Goal: Check status

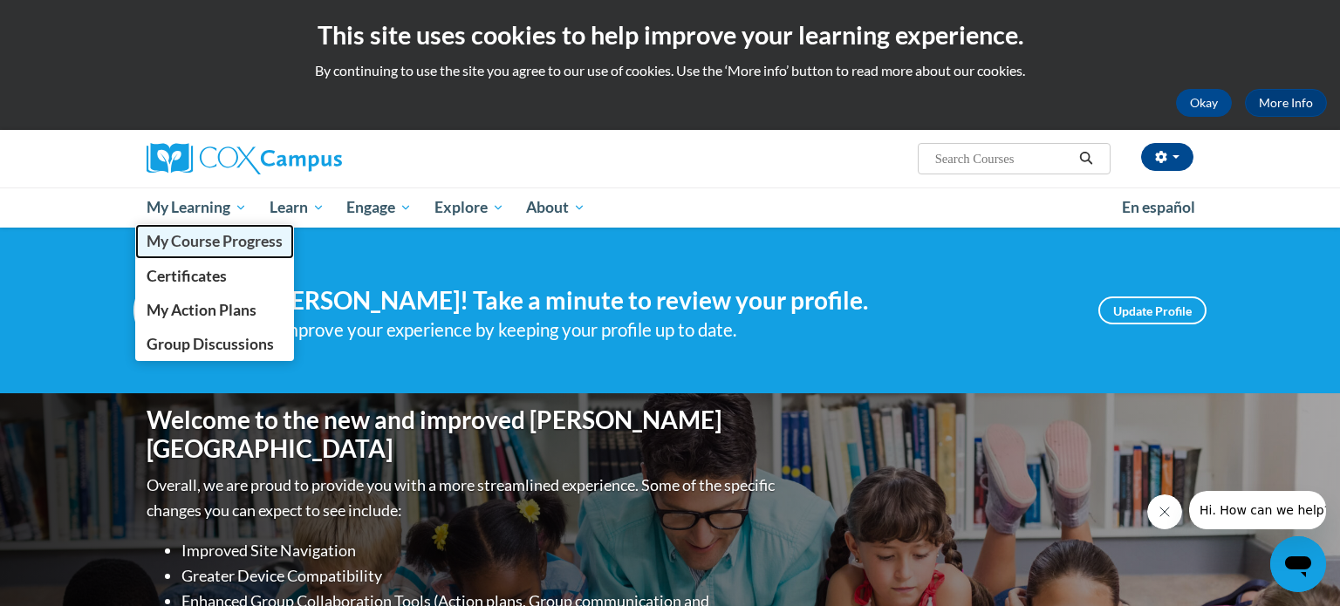
click at [207, 243] on span "My Course Progress" at bounding box center [215, 241] width 136 height 18
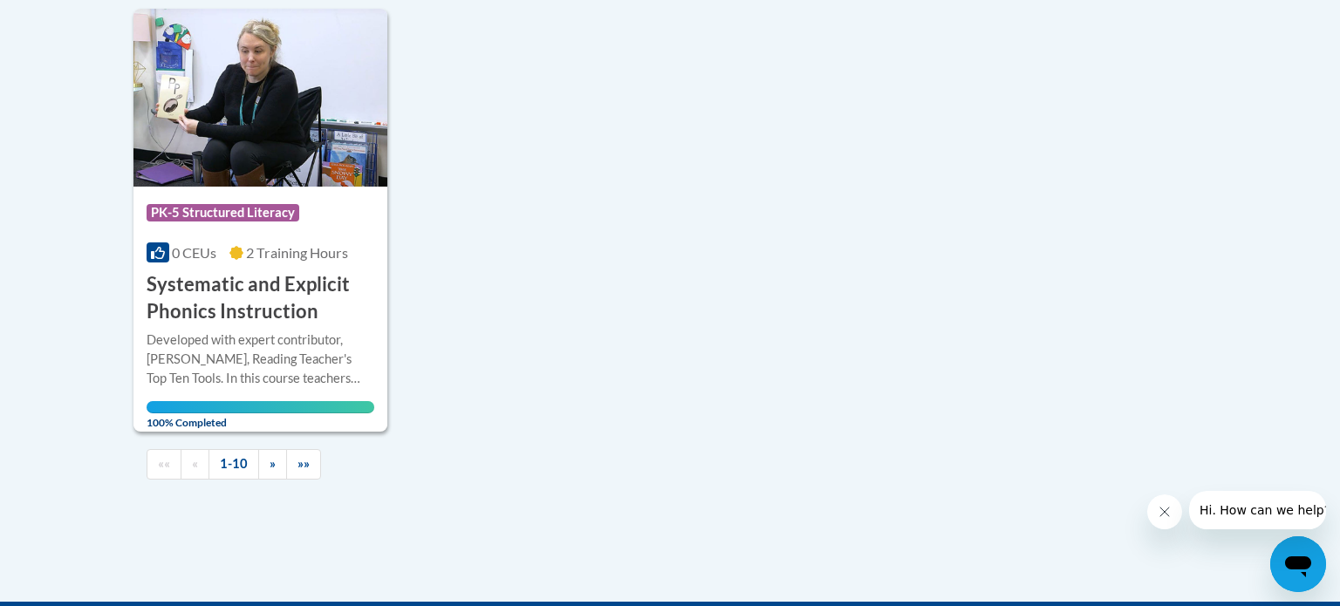
scroll to position [1827, 0]
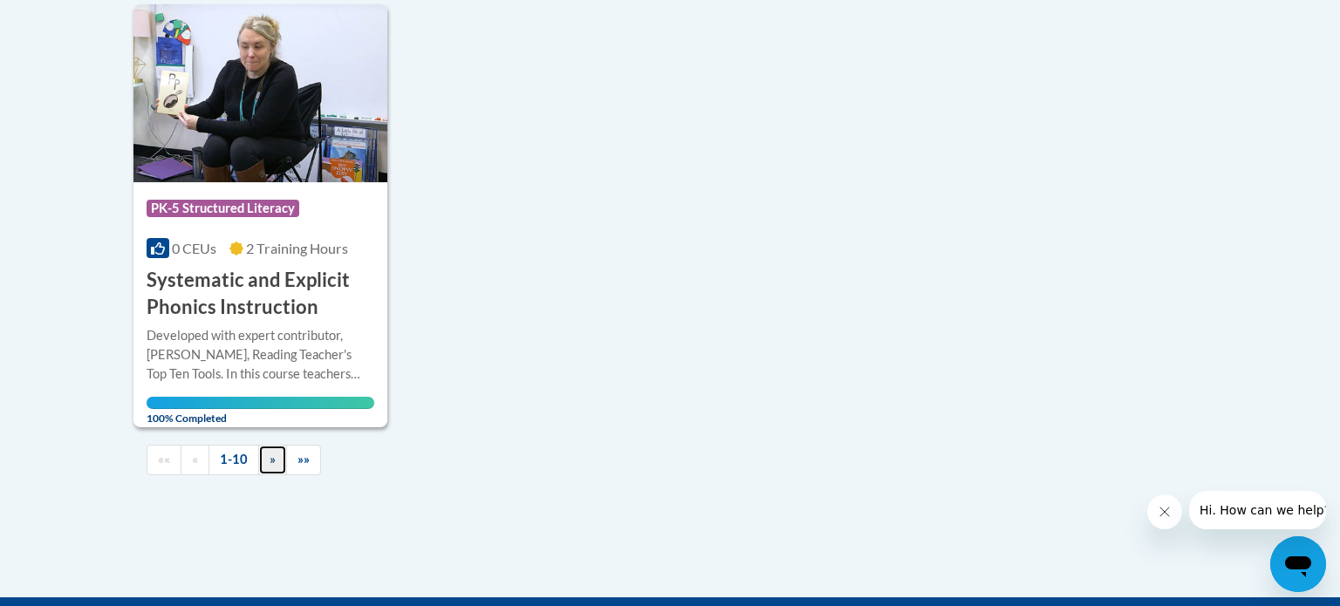
click at [271, 469] on link "»" at bounding box center [272, 460] width 29 height 31
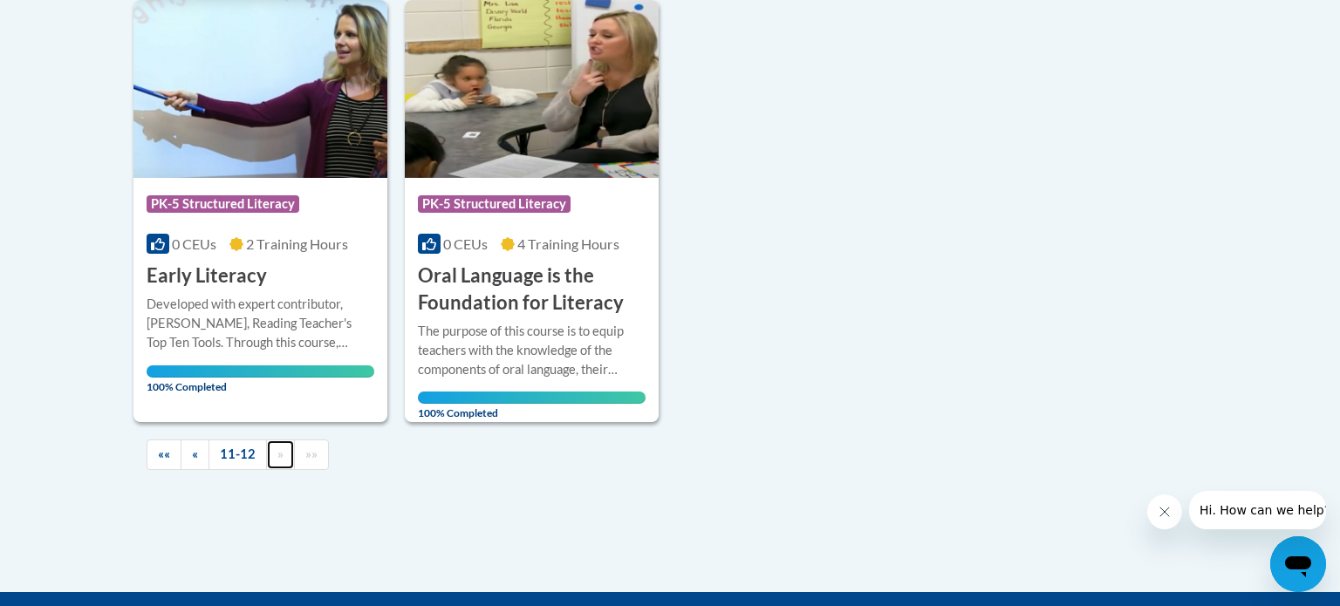
scroll to position [456, 0]
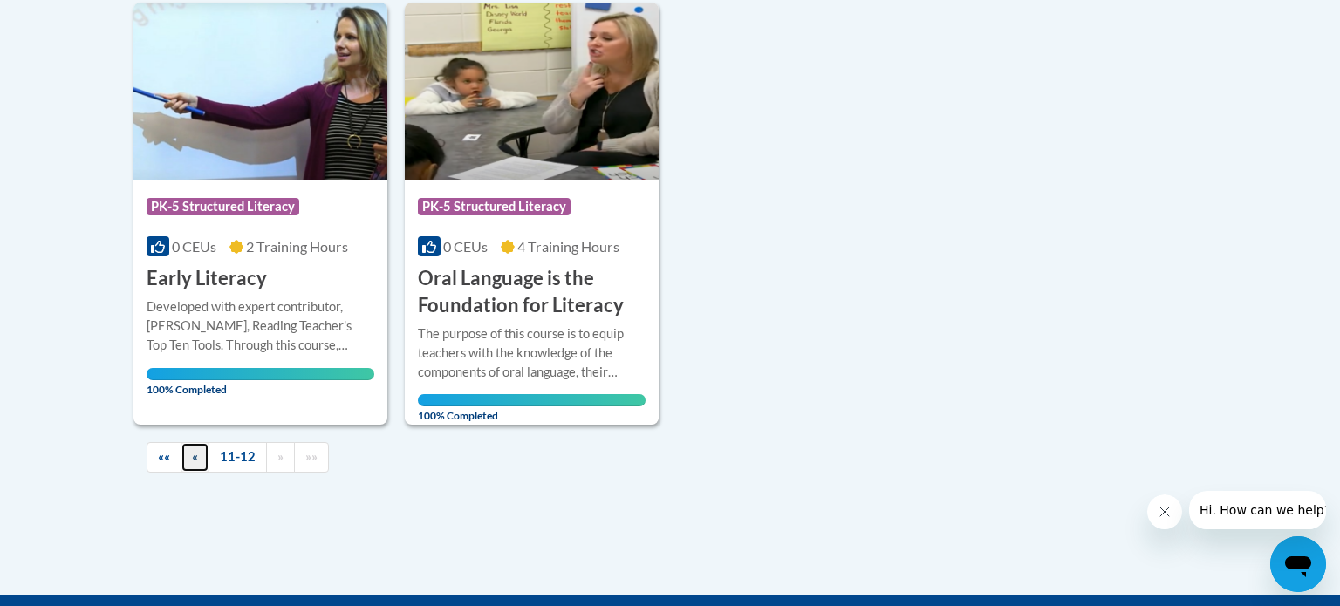
click at [190, 461] on link "«" at bounding box center [195, 457] width 29 height 31
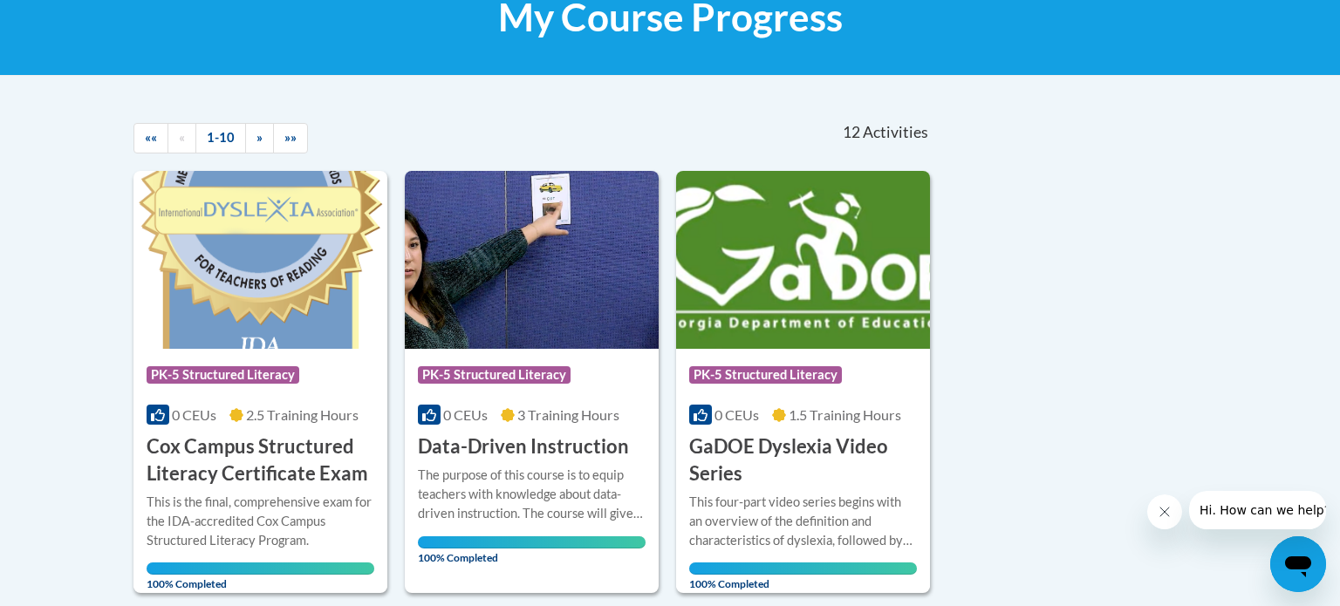
scroll to position [292, 0]
